Goal: Information Seeking & Learning: Learn about a topic

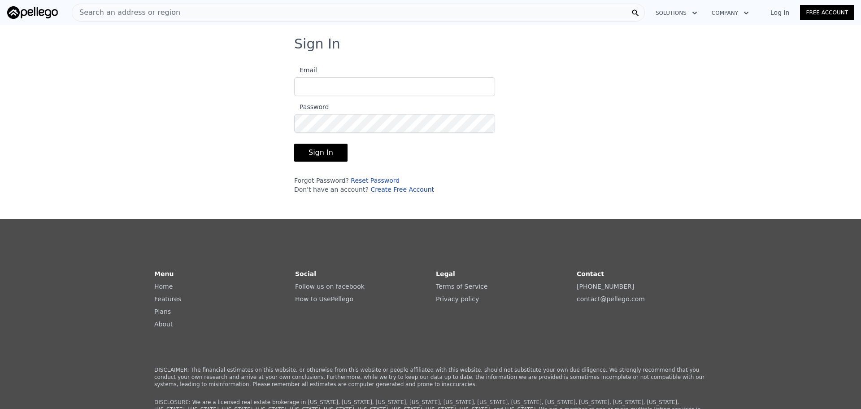
type input "[PERSON_NAME][EMAIL_ADDRESS][DOMAIN_NAME]"
click at [330, 149] on button "Sign In" at bounding box center [320, 153] width 53 height 18
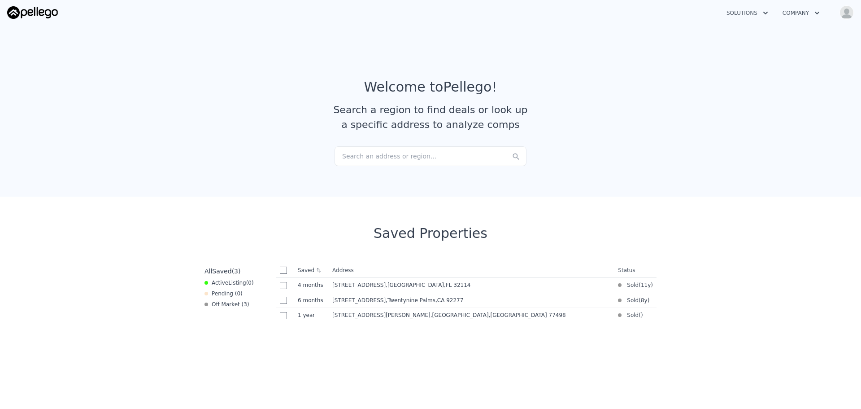
click at [427, 159] on div "Search an address or region..." at bounding box center [431, 156] width 192 height 20
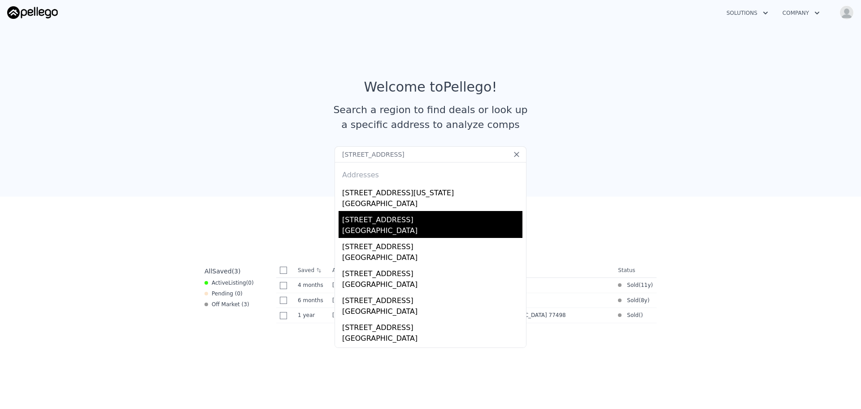
type input "[STREET_ADDRESS]"
click at [402, 222] on div "[STREET_ADDRESS]" at bounding box center [432, 218] width 180 height 14
